Goal: Task Accomplishment & Management: Complete application form

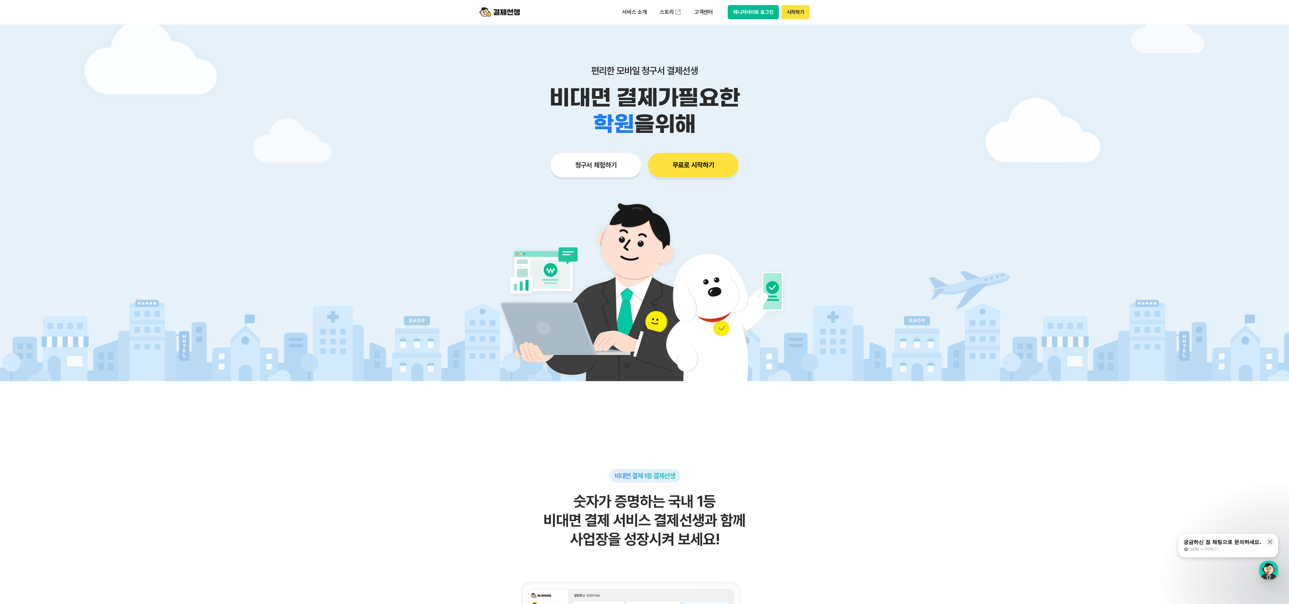
click at [605, 173] on button "청구서 체험하기" at bounding box center [595, 165] width 91 height 24
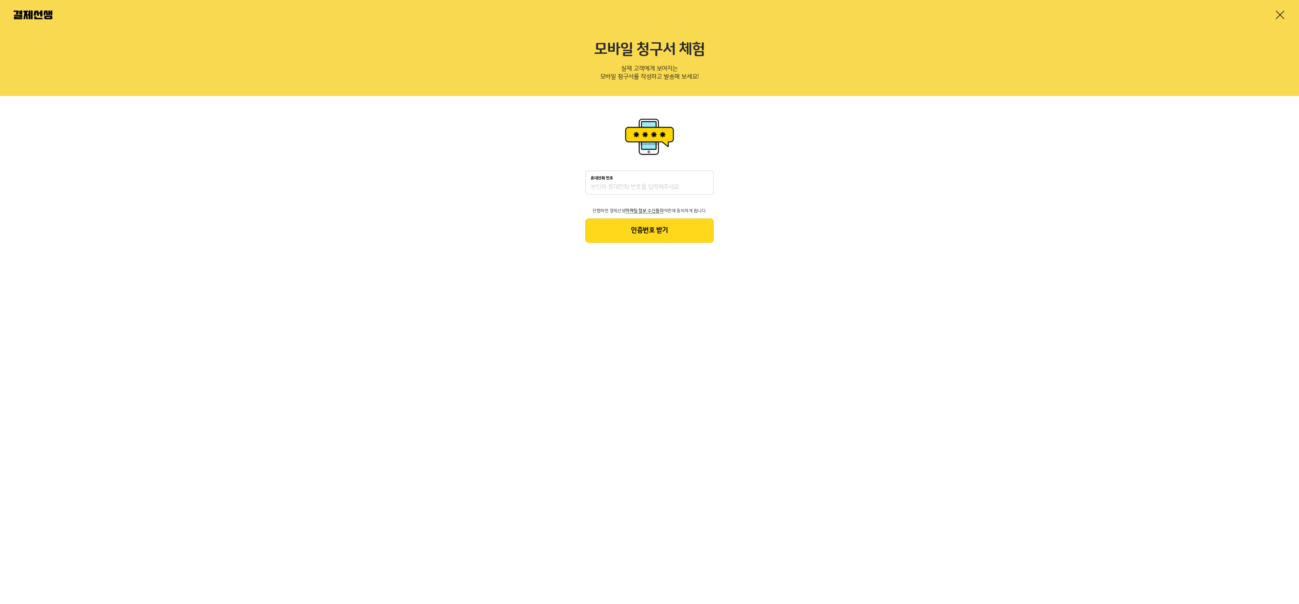
click at [623, 186] on input "휴대전화 번호" at bounding box center [650, 187] width 118 height 8
click at [633, 191] on input "ㅇ" at bounding box center [650, 187] width 118 height 8
type input "ㅇ"
click at [656, 235] on button "인증번호 받기" at bounding box center [649, 231] width 129 height 24
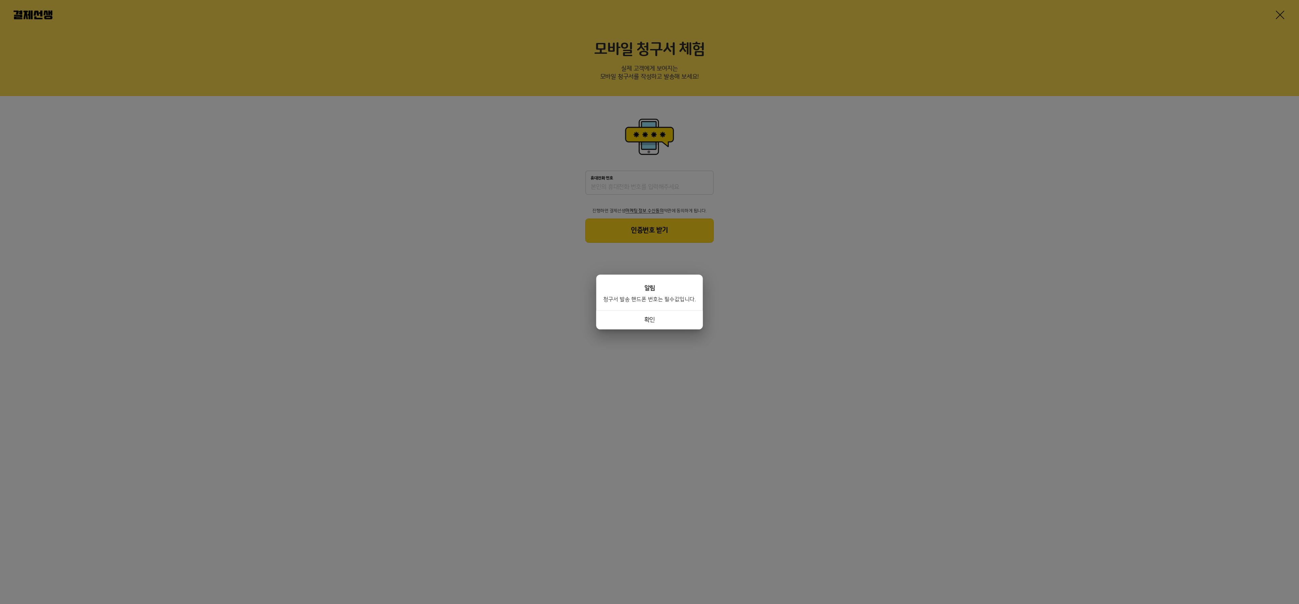
click at [647, 321] on button "확인" at bounding box center [649, 320] width 107 height 19
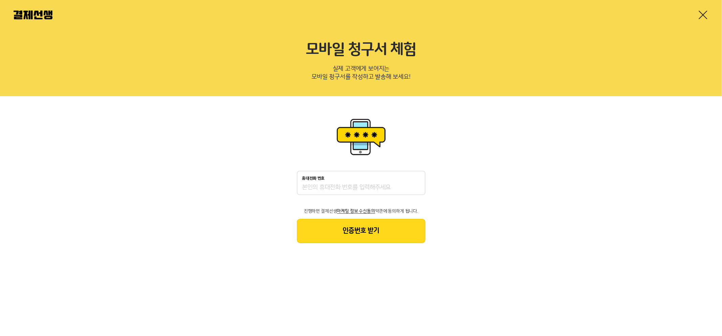
click at [373, 182] on div "휴대전화 번호" at bounding box center [361, 182] width 129 height 24
click at [374, 185] on input "휴대전화 번호" at bounding box center [361, 187] width 118 height 8
type input "01027268749"
click at [379, 225] on button "인증번호 받기" at bounding box center [361, 231] width 129 height 24
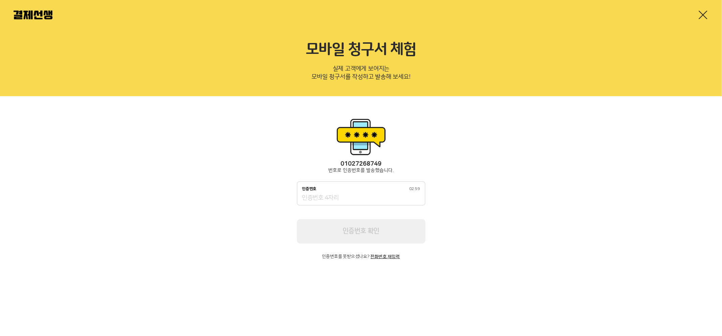
click at [371, 188] on div "인증번호 02:59" at bounding box center [361, 188] width 118 height 5
click at [371, 194] on input "인증번호 02:59" at bounding box center [361, 198] width 118 height 8
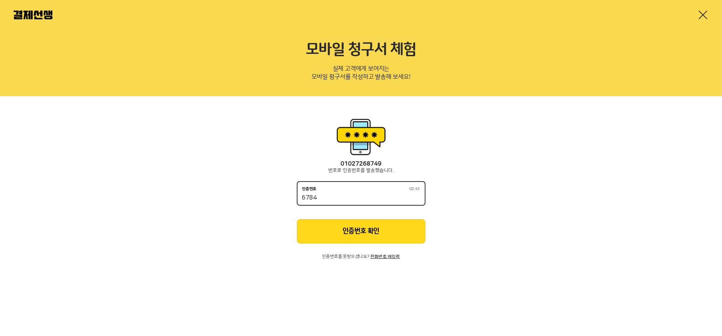
type input "6784"
click at [379, 219] on button "인증번호 확인" at bounding box center [361, 231] width 129 height 24
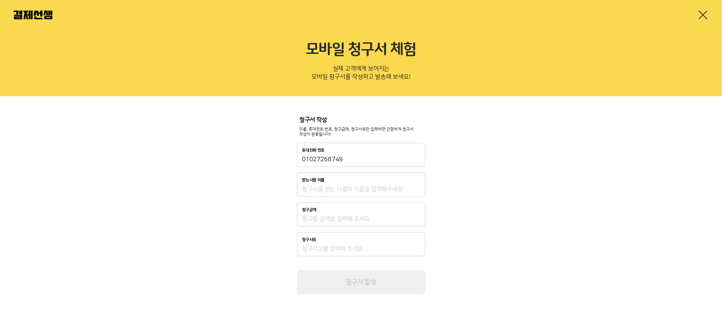
click at [337, 187] on input "받는사람 이름" at bounding box center [361, 189] width 118 height 8
type input "받는이"
click at [332, 210] on div "청구금액" at bounding box center [361, 209] width 118 height 5
click at [332, 215] on input "청구금액" at bounding box center [361, 219] width 118 height 8
type input "1,000"
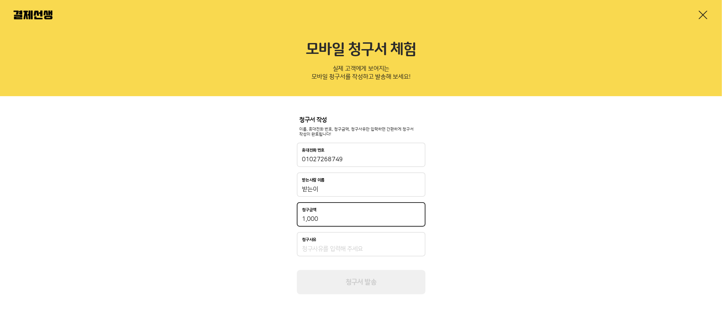
click at [318, 249] on input "청구사유" at bounding box center [361, 249] width 118 height 8
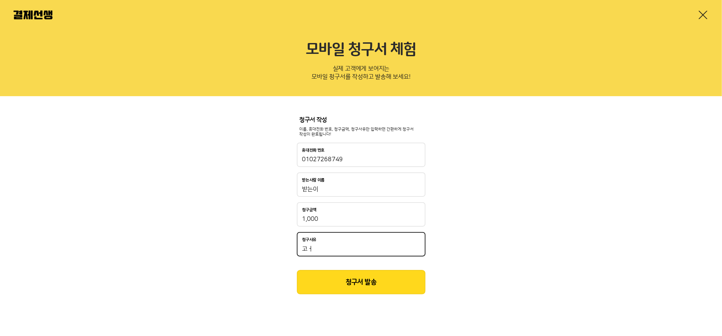
type input "고"
type input "과자"
click at [311, 282] on button "청구서 발송" at bounding box center [361, 282] width 129 height 24
